Goal: Task Accomplishment & Management: Manage account settings

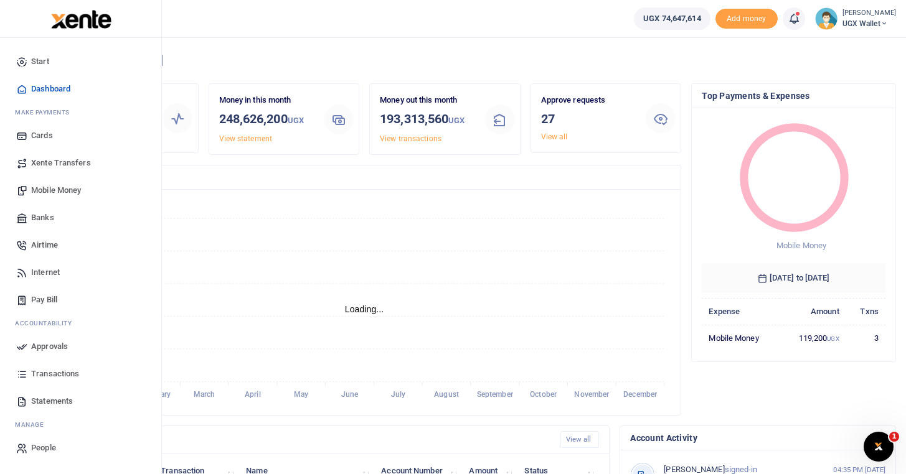
scroll to position [1, 1]
click at [44, 343] on span "Approvals" at bounding box center [49, 347] width 37 height 12
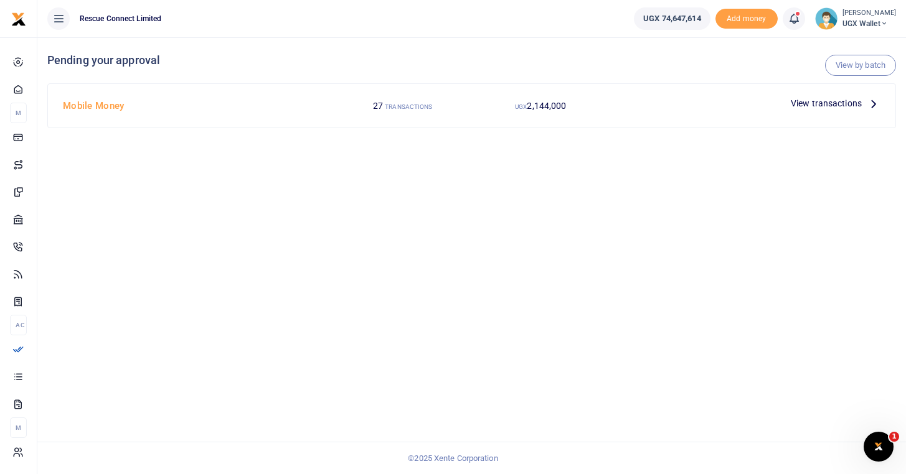
click at [873, 101] on icon at bounding box center [874, 104] width 14 height 14
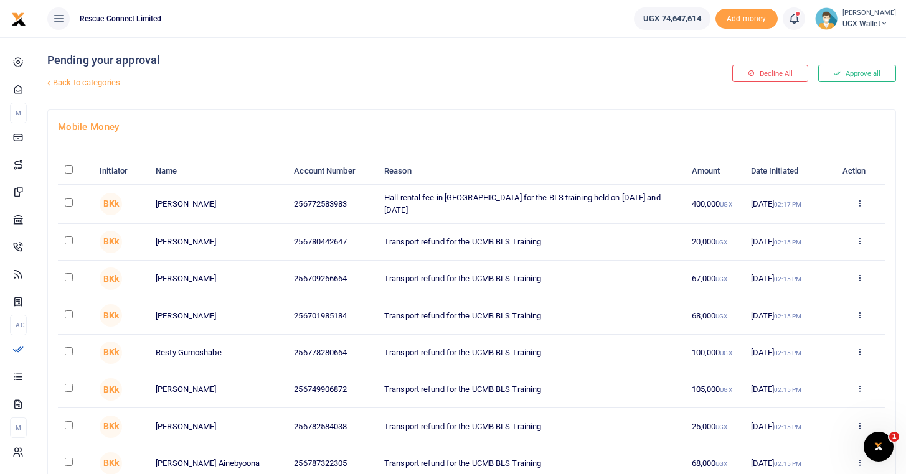
click at [67, 172] on input "\a \a : activate to sort column descending" at bounding box center [69, 170] width 8 height 8
checkbox input "true"
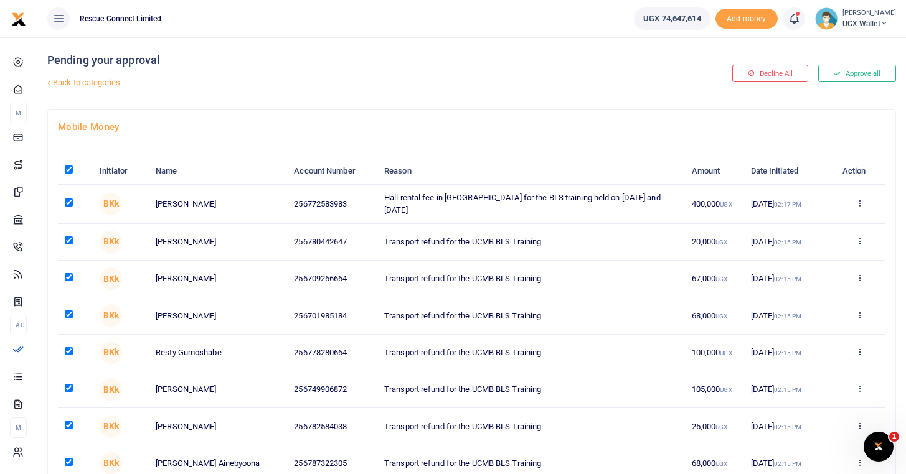
checkbox input "true"
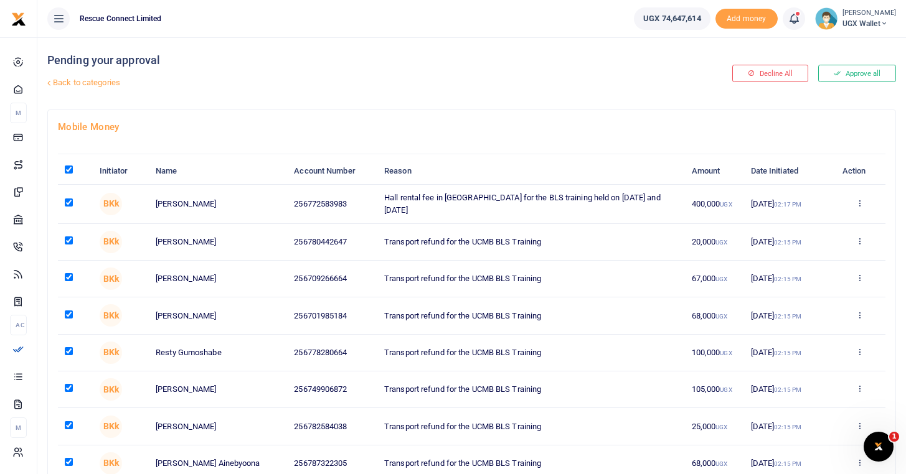
checkbox input "true"
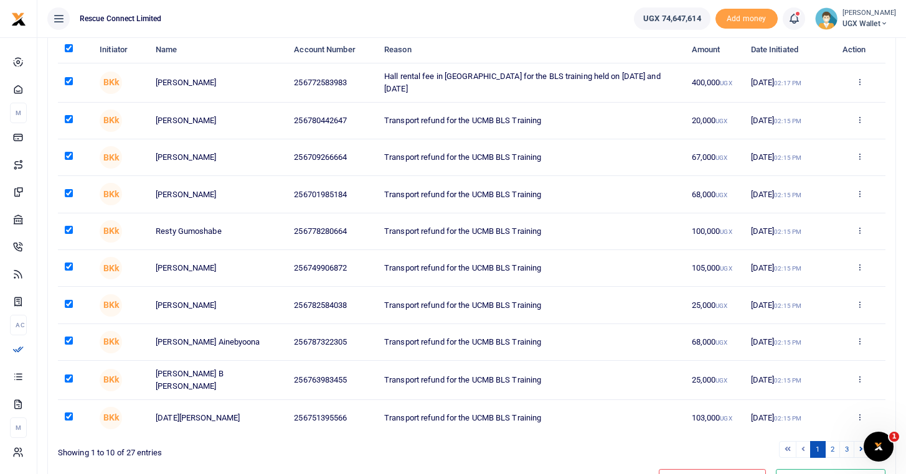
scroll to position [182, 0]
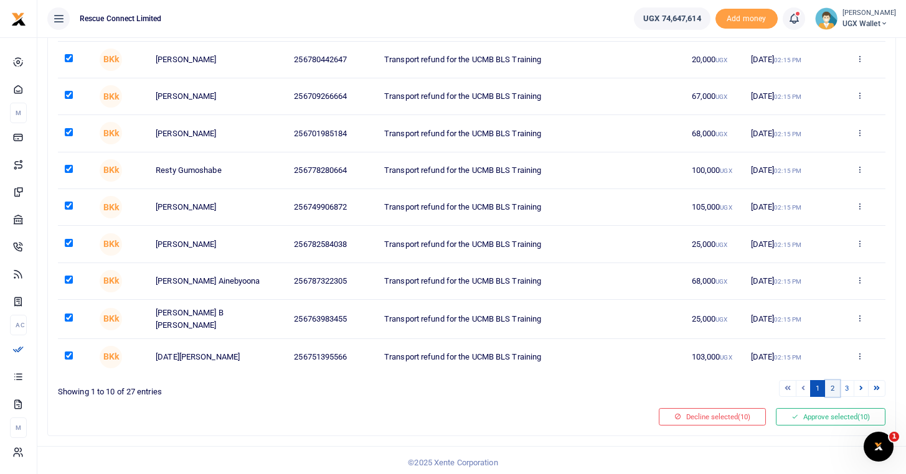
click at [833, 387] on link "2" at bounding box center [832, 388] width 15 height 17
checkbox input "false"
click at [831, 385] on link "2" at bounding box center [832, 388] width 15 height 17
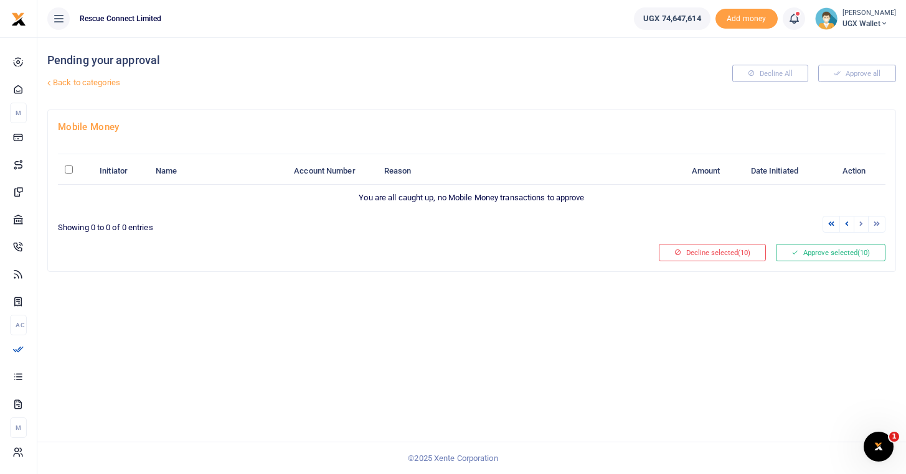
scroll to position [0, 0]
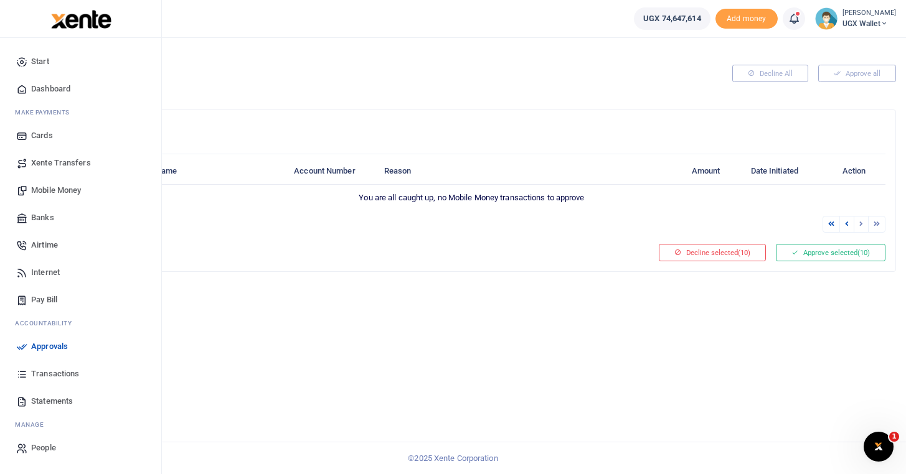
click at [46, 344] on span "Approvals" at bounding box center [49, 347] width 37 height 12
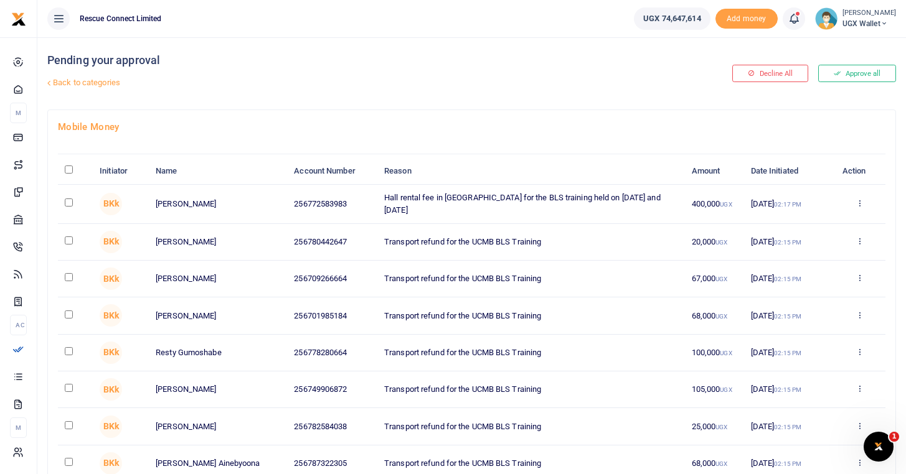
scroll to position [1, 0]
click at [70, 169] on input "\a \a : activate to sort column descending" at bounding box center [69, 169] width 8 height 8
checkbox input "true"
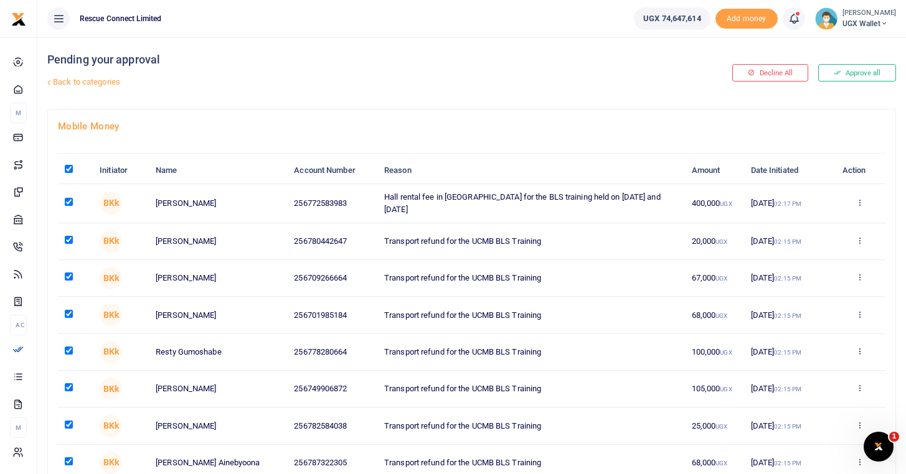
checkbox input "true"
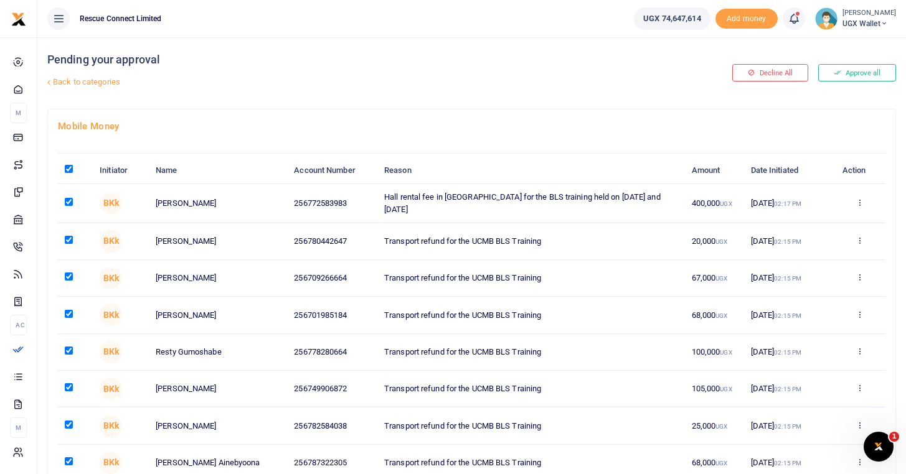
checkbox input "true"
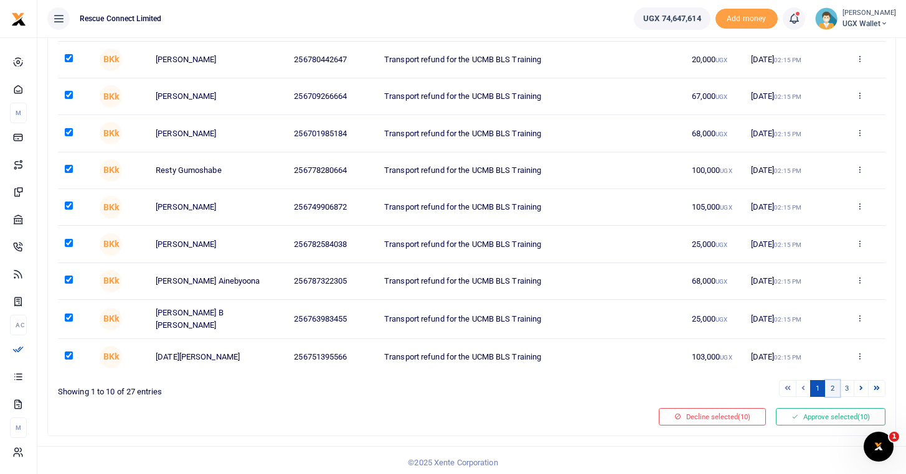
click at [832, 388] on link "2" at bounding box center [832, 388] width 15 height 17
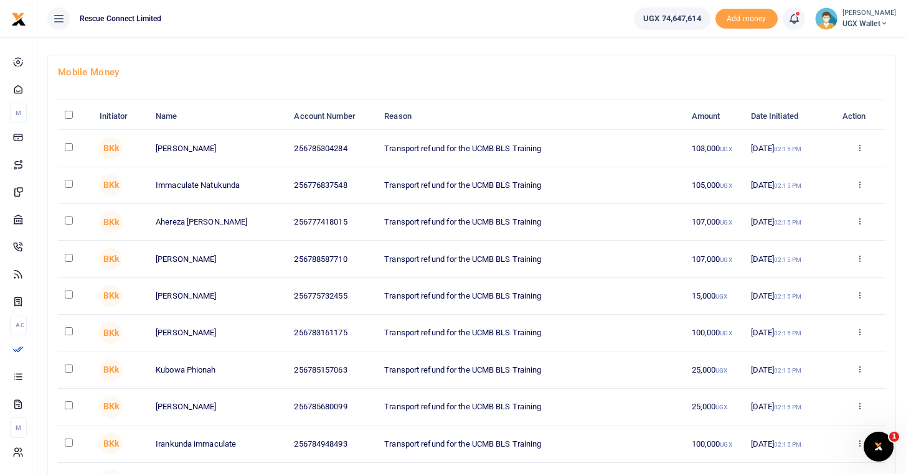
scroll to position [15, 0]
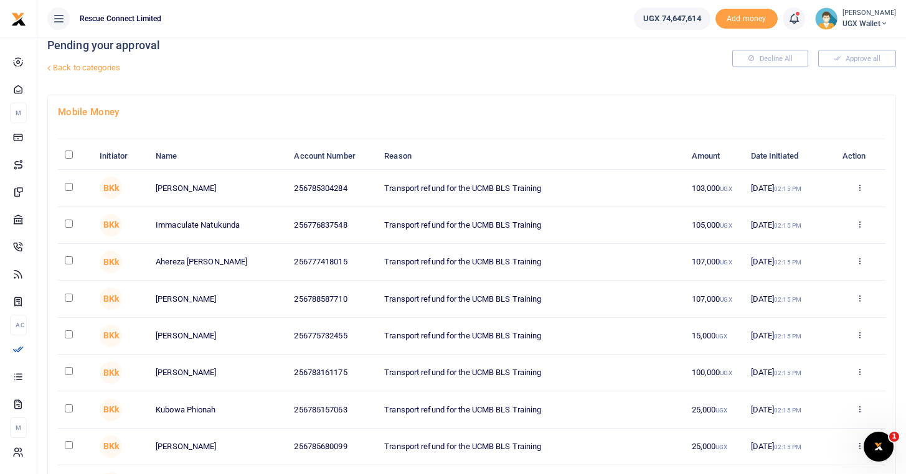
click at [69, 154] on input "\a \a : activate to sort column descending" at bounding box center [69, 155] width 8 height 8
checkbox input "true"
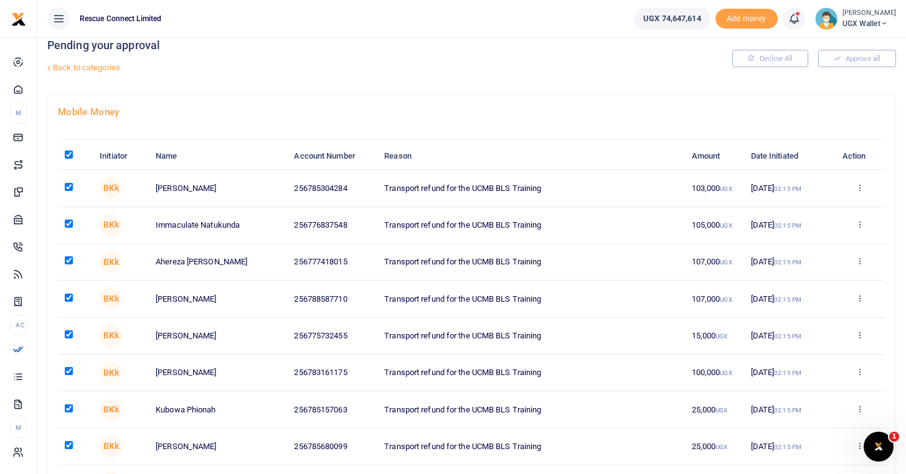
checkbox input "true"
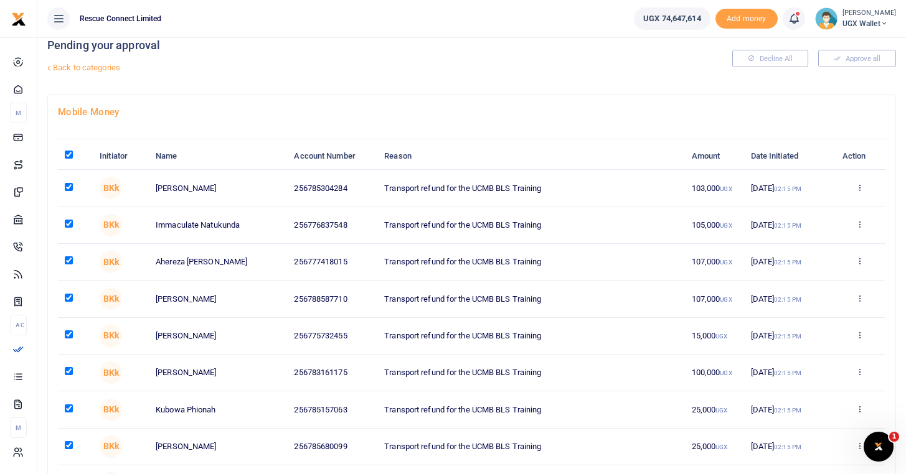
checkbox input "true"
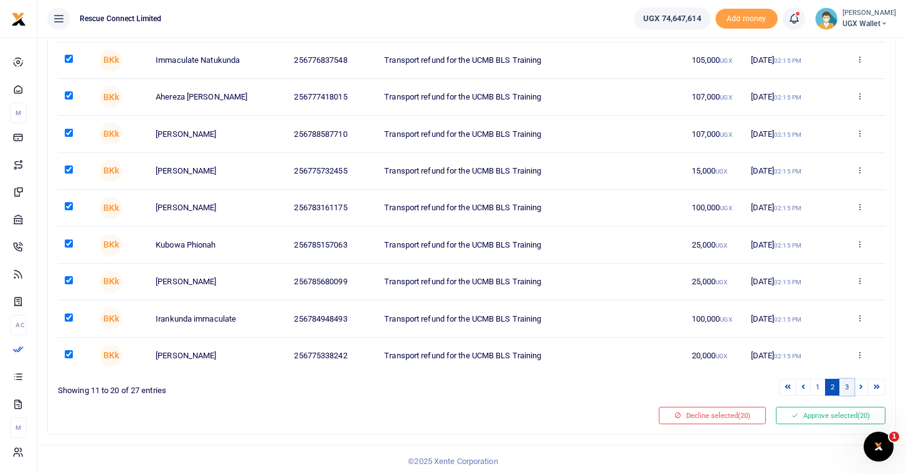
scroll to position [182, 0]
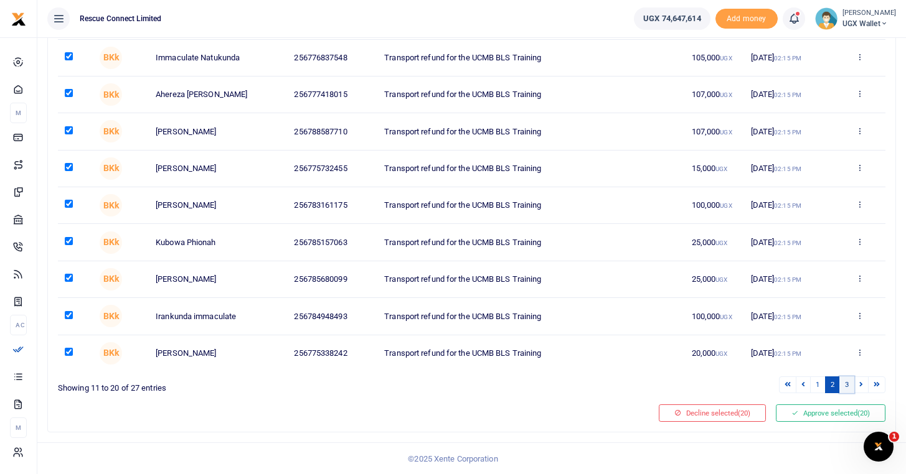
click at [849, 391] on link "3" at bounding box center [846, 385] width 15 height 17
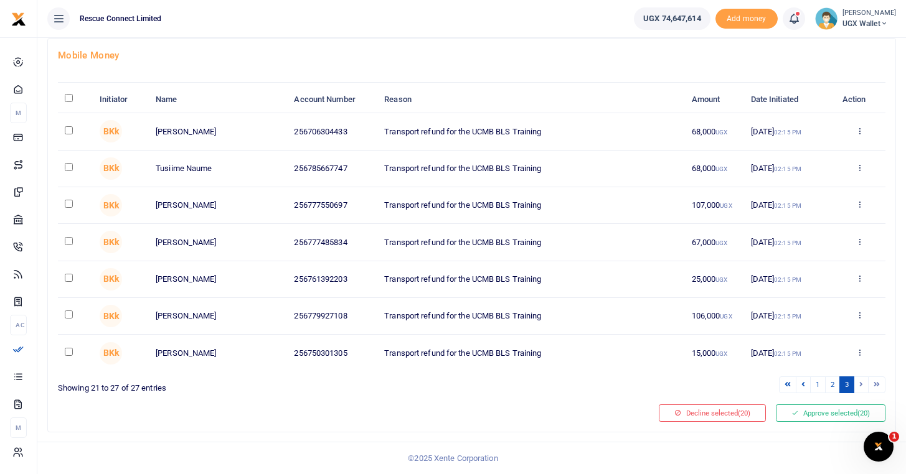
click at [72, 100] on input "\a \a : activate to sort column descending" at bounding box center [69, 98] width 8 height 8
checkbox input "true"
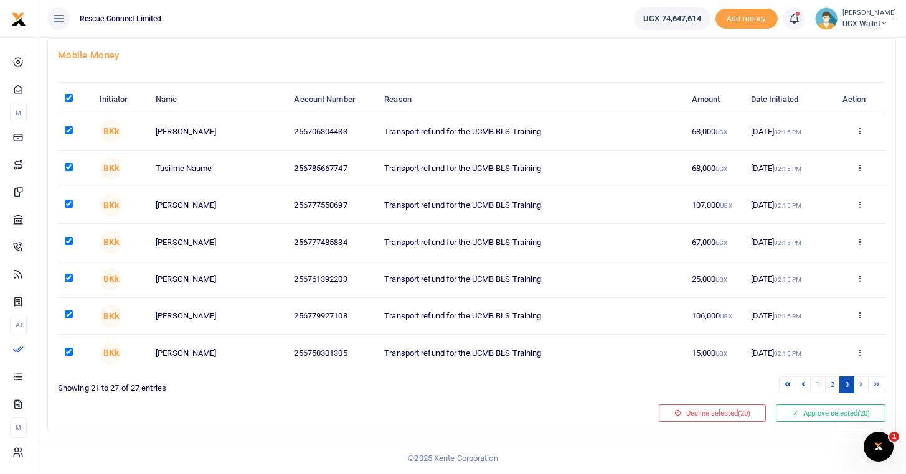
checkbox input "true"
click at [811, 413] on button "Approve selected (27)" at bounding box center [831, 413] width 110 height 17
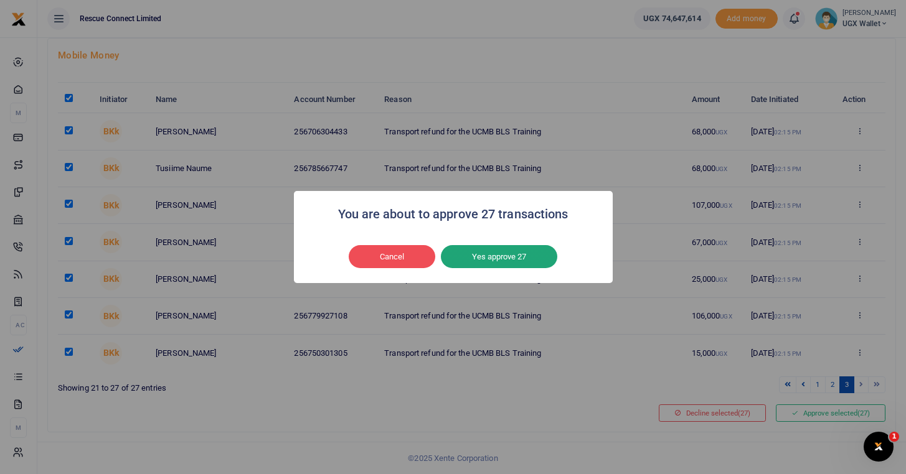
click at [511, 261] on button "Yes approve 27" at bounding box center [499, 257] width 116 height 24
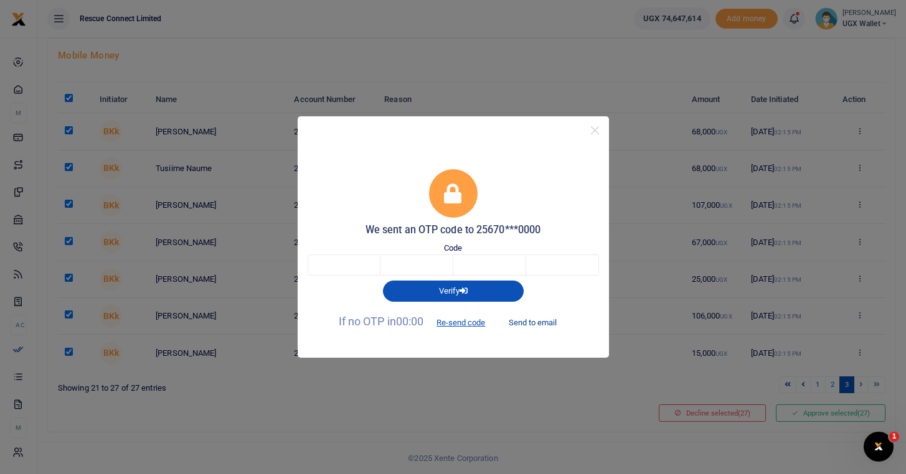
click at [535, 322] on button "Send to email" at bounding box center [532, 322] width 69 height 21
click at [351, 263] on input "text" at bounding box center [344, 265] width 73 height 21
type input "9"
type input "6"
type input "1"
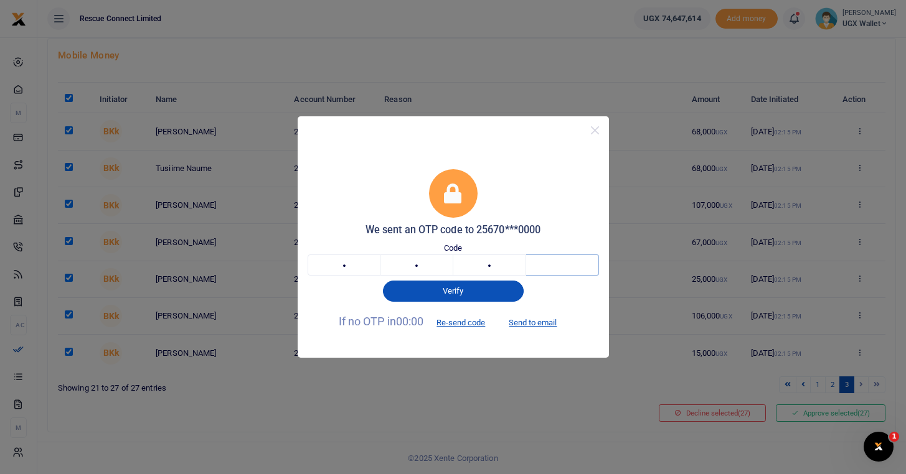
type input "8"
